Goal: Task Accomplishment & Management: Manage account settings

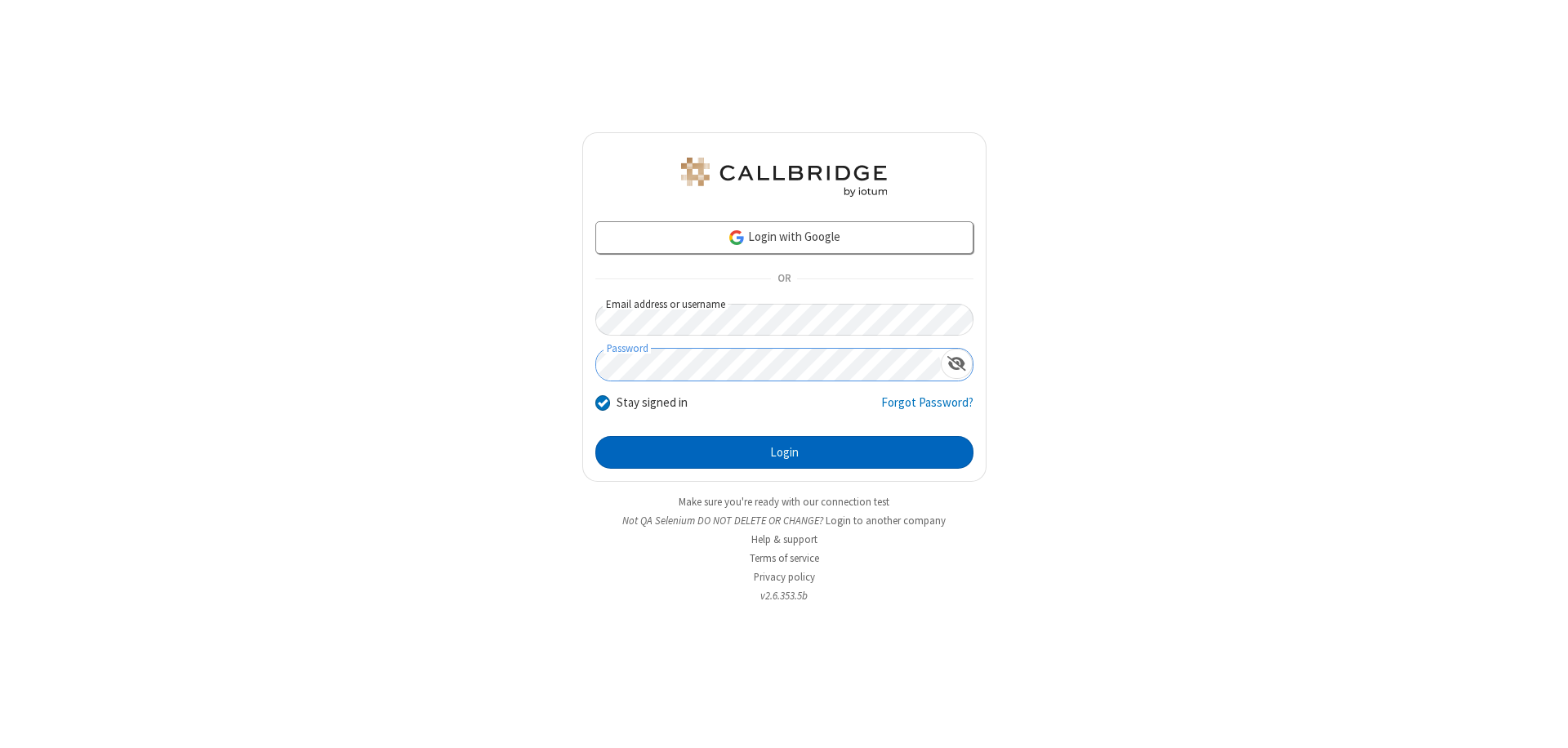
click at [784, 453] on button "Login" at bounding box center [784, 452] width 378 height 32
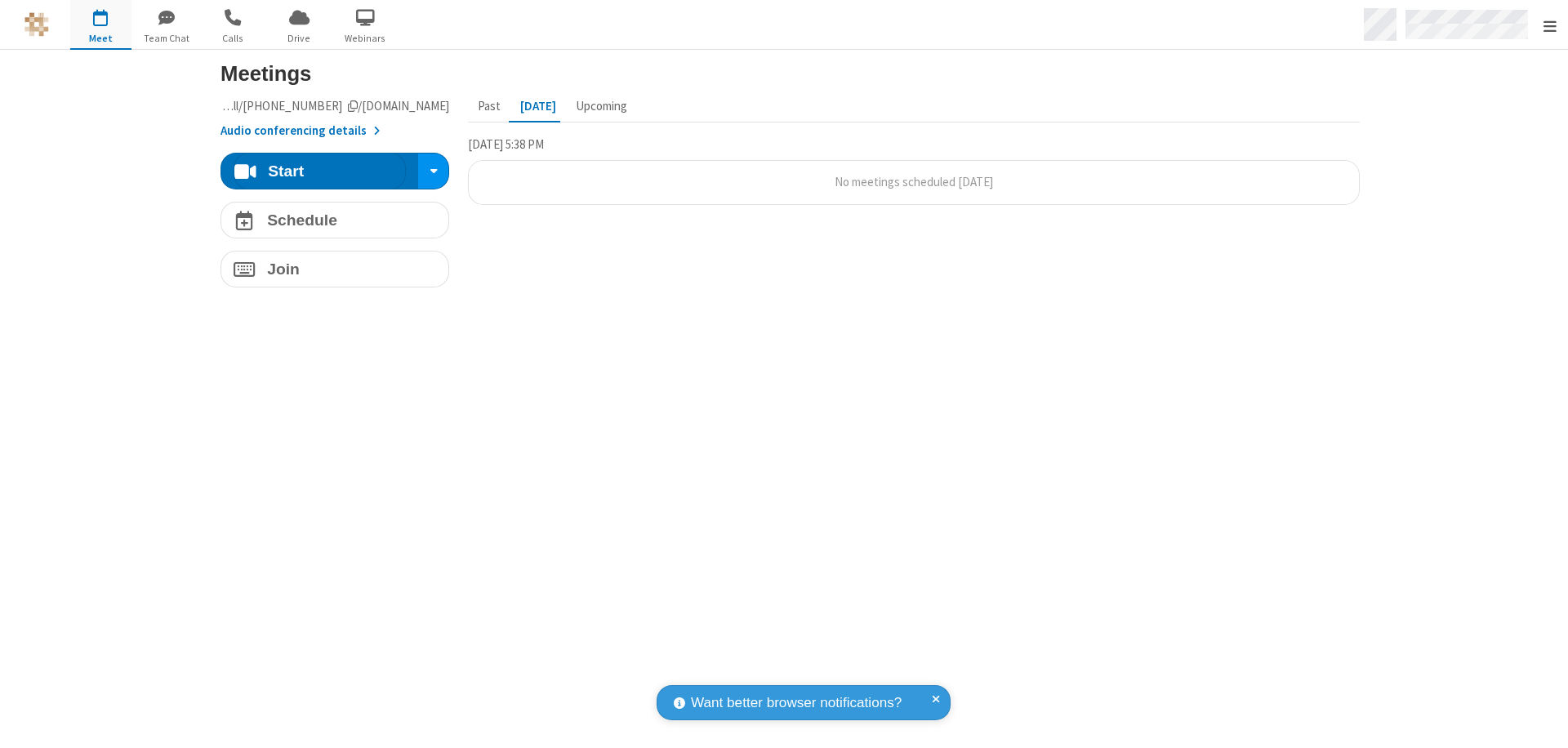
click at [1549, 25] on span "Open menu" at bounding box center [1551, 27] width 13 height 17
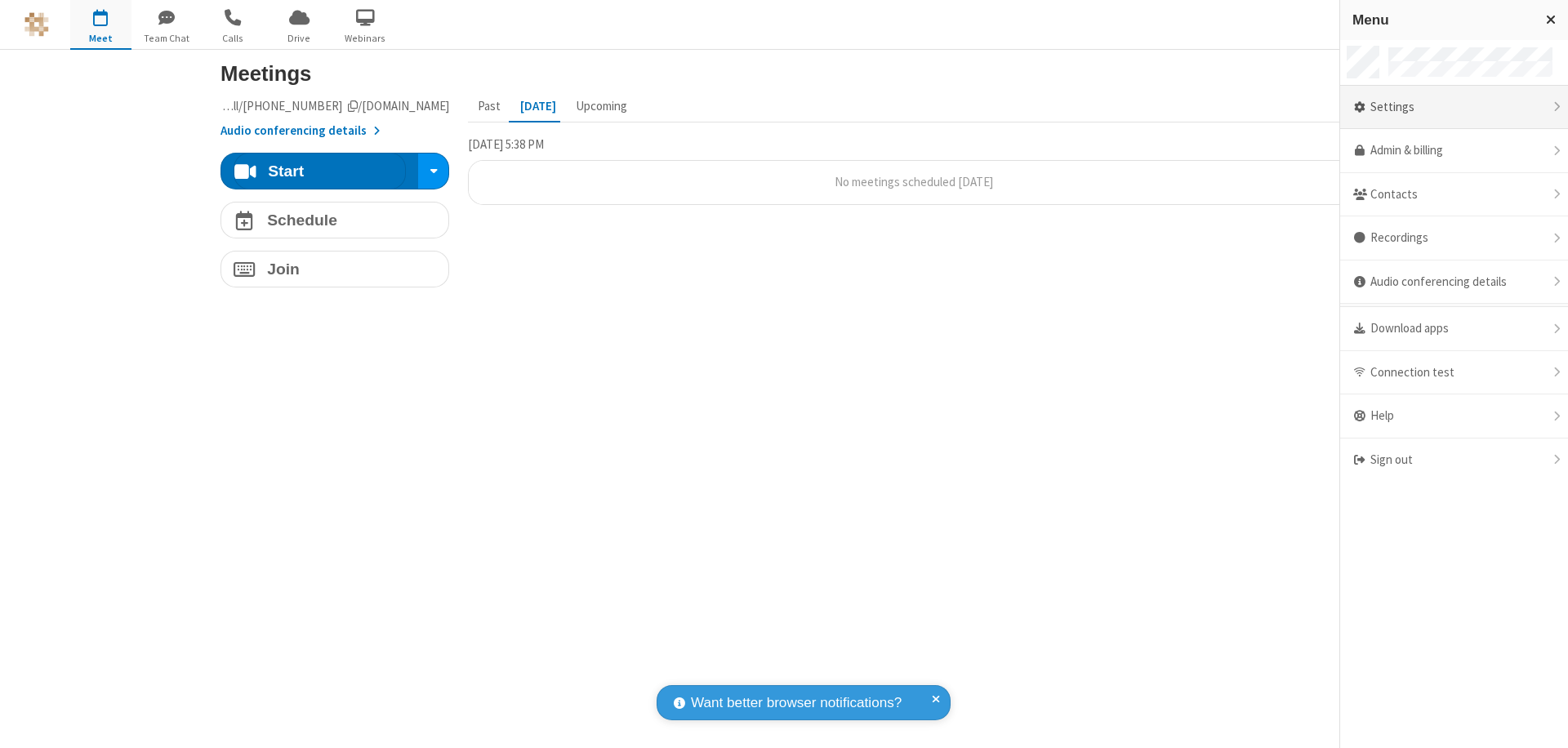
click at [1454, 107] on div "Settings" at bounding box center [1454, 107] width 228 height 44
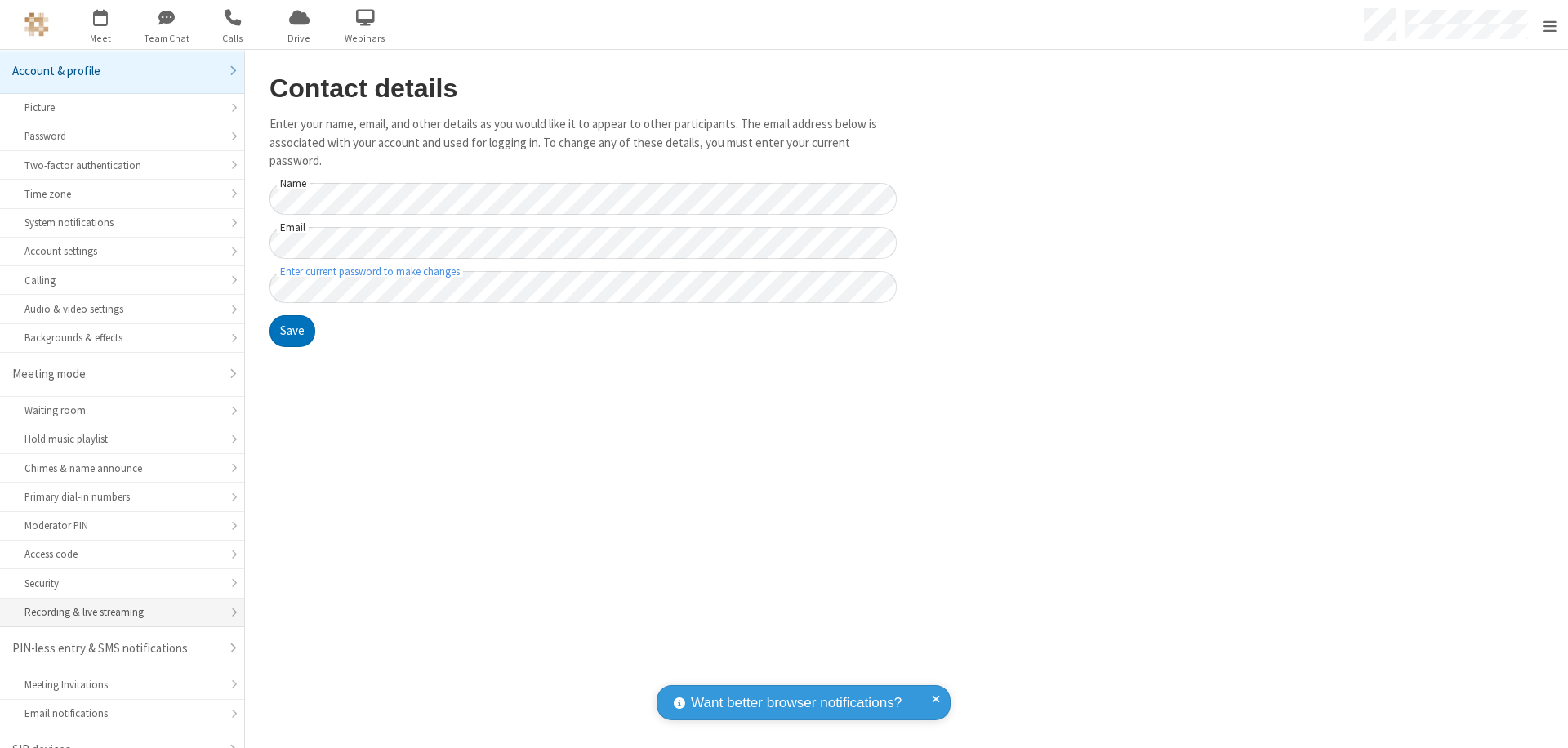
click at [116, 605] on div "Recording & live streaming" at bounding box center [121, 612] width 195 height 16
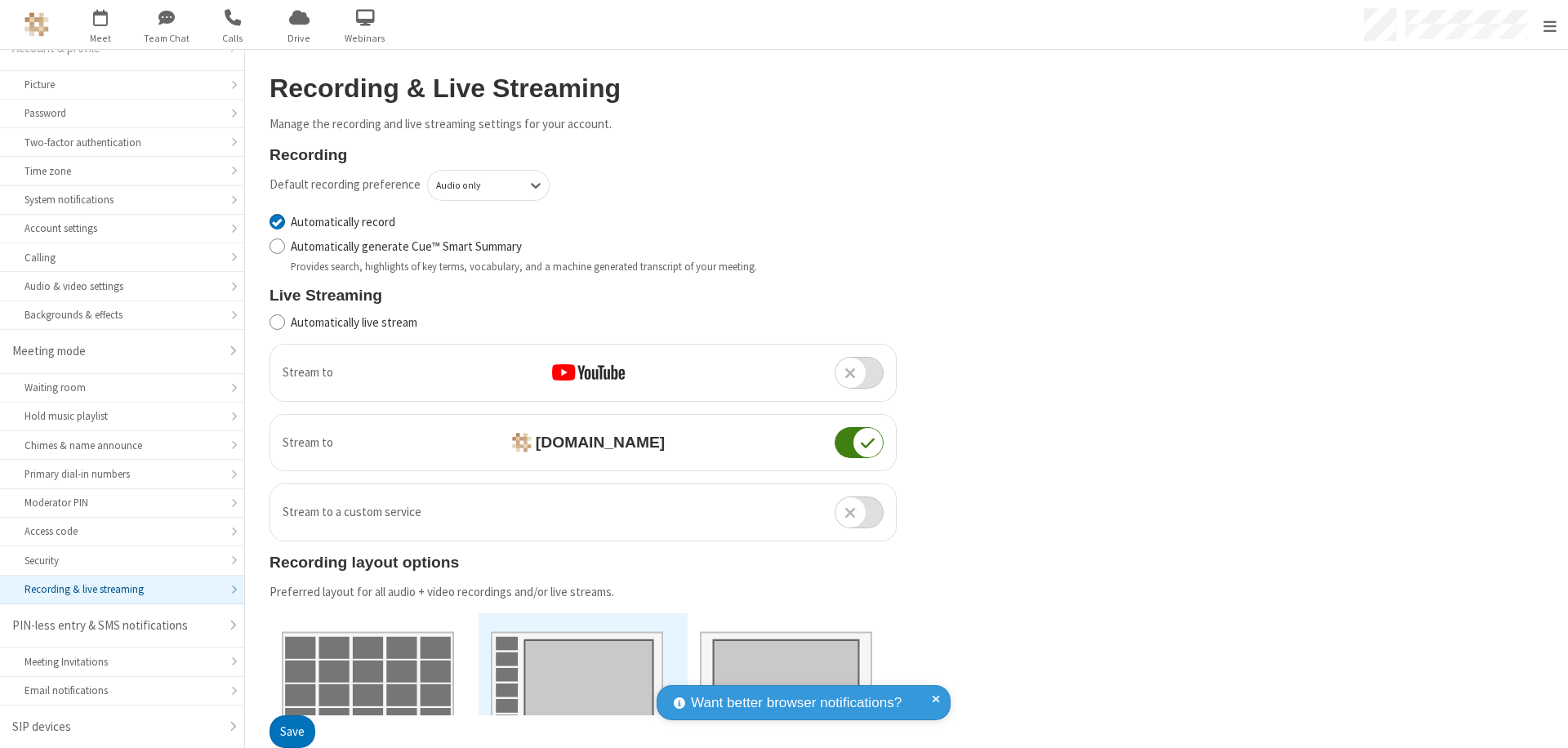
click at [277, 221] on input "Automatically record" at bounding box center [277, 221] width 16 height 17
checkbox input "false"
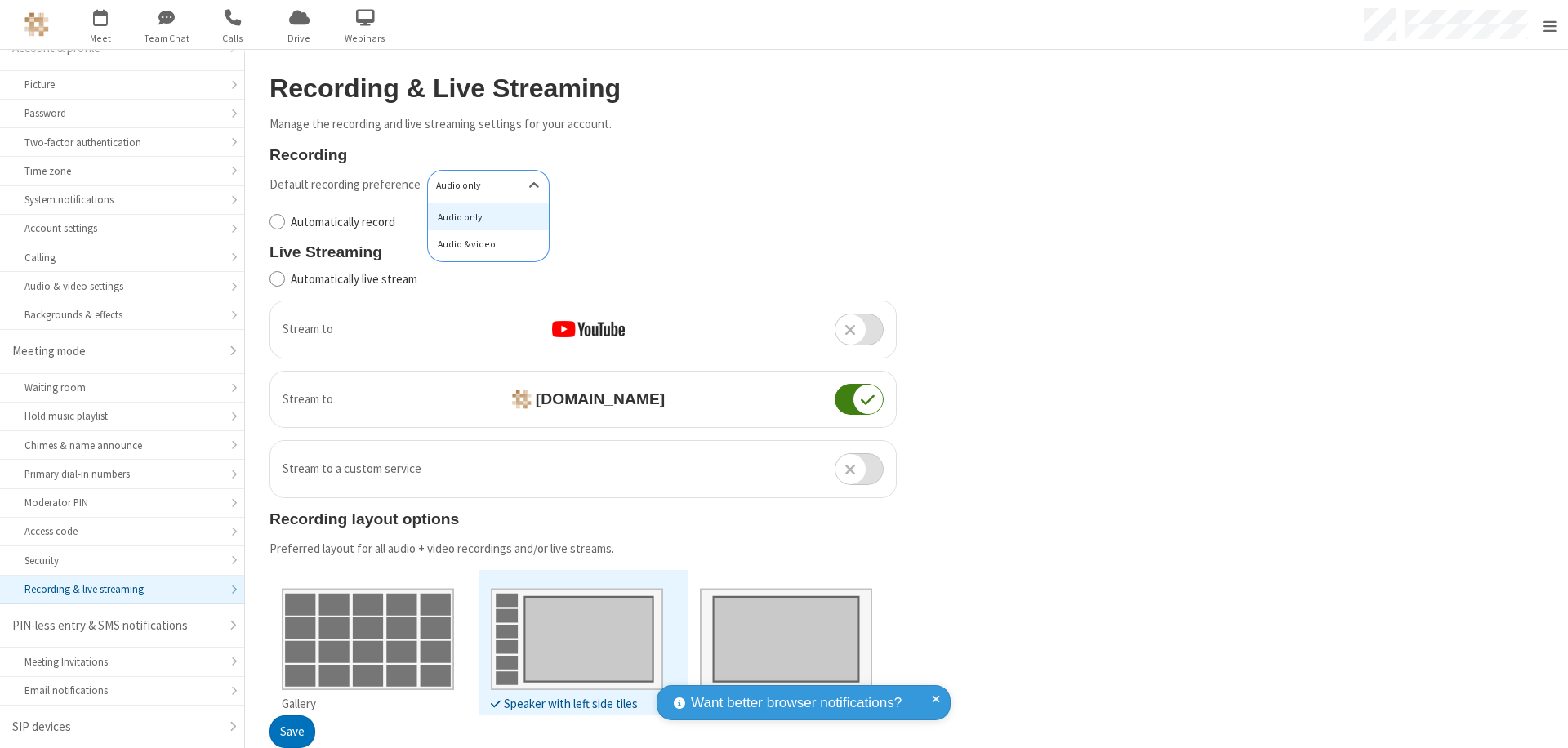
click at [482, 245] on div "Audio & video" at bounding box center [487, 244] width 121 height 27
click at [277, 279] on input "Automatically live stream" at bounding box center [277, 279] width 16 height 17
checkbox input "true"
click at [291, 732] on button "Save" at bounding box center [292, 732] width 46 height 32
